Goal: Use online tool/utility: Utilize a website feature to perform a specific function

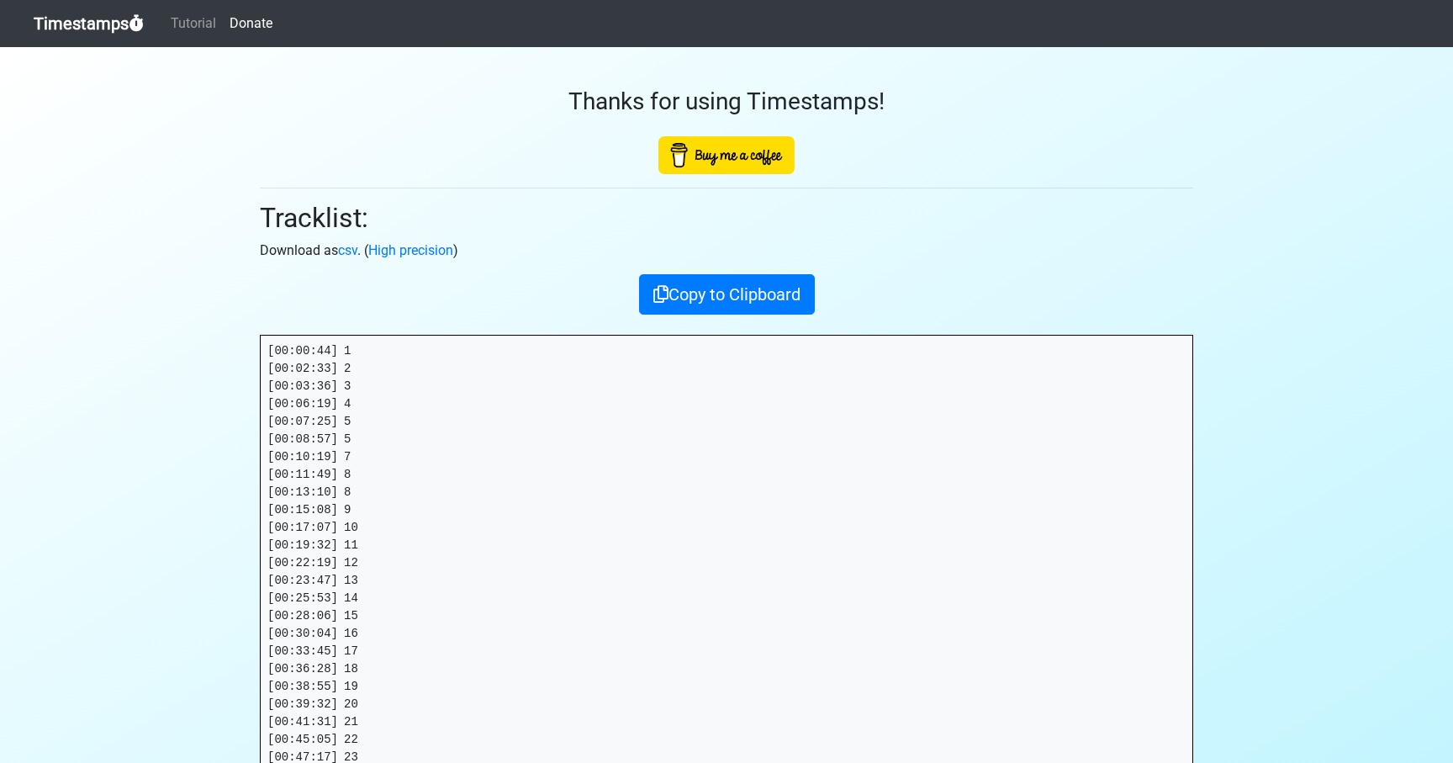
click at [87, 22] on link "Timestamps" at bounding box center [89, 24] width 110 height 34
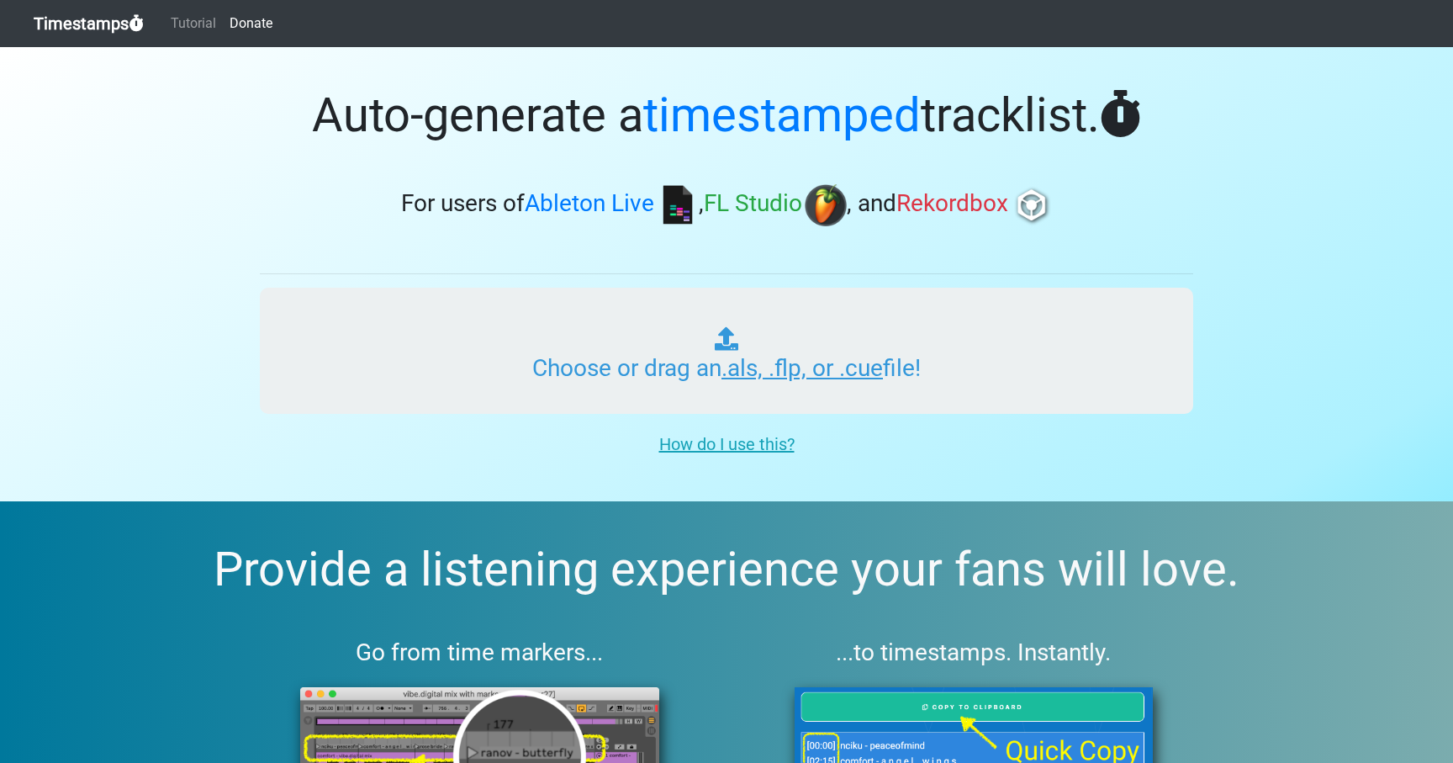
type input "C:\fakepath\OOO #64 (WORLDWIDE).als"
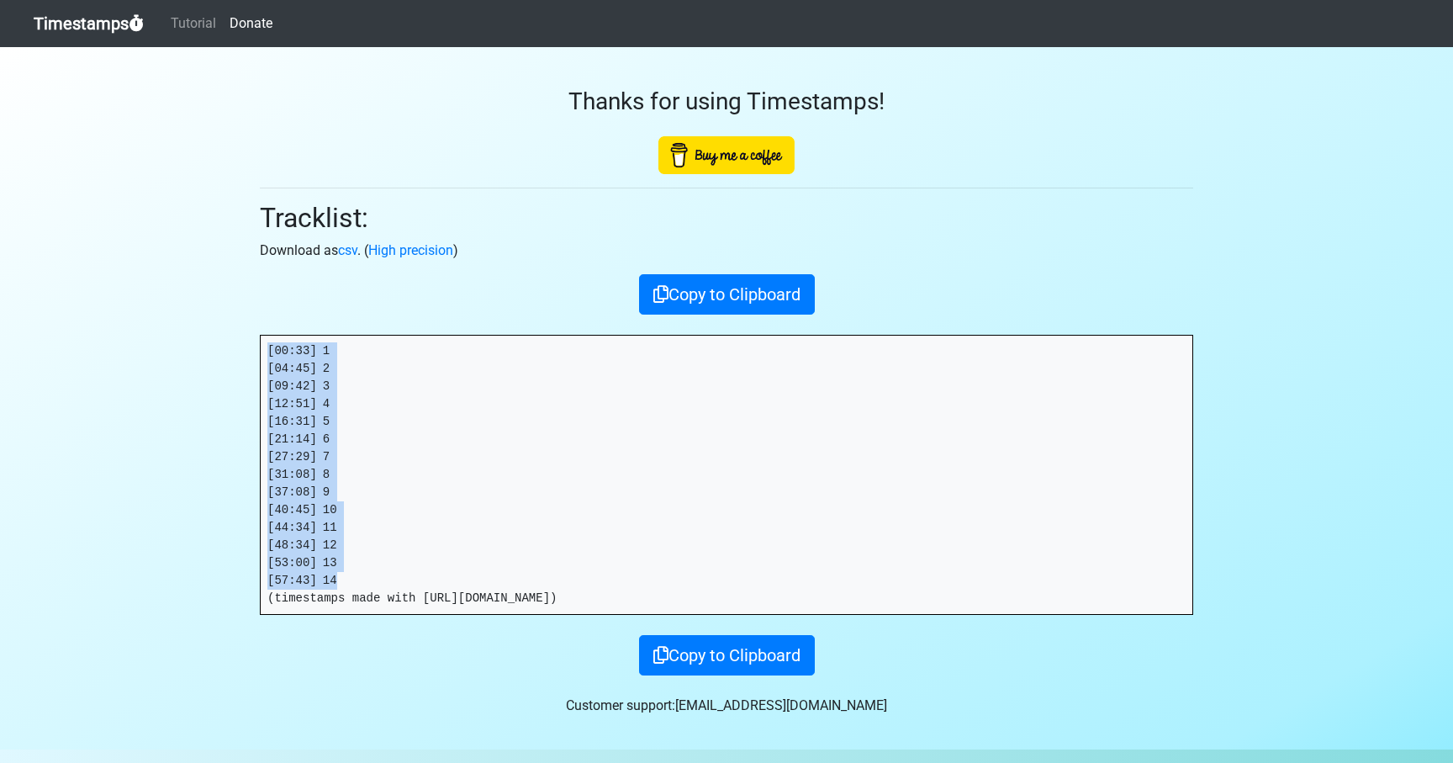
drag, startPoint x: 342, startPoint y: 581, endPoint x: 264, endPoint y: 345, distance: 248.8
click at [264, 345] on pre "[00:33] 1 [04:45] 2 [09:42] 3 [12:51] 4 [16:31] 5 [21:14] 6 [27:29] 7 [31:08] 8…" at bounding box center [726, 474] width 931 height 278
copy pre "[00:33] 1 [04:45] 2 [09:42] 3 [12:51] 4 [16:31] 5 [21:14] 6 [27:29] 7 [31:08] 8…"
